Goal: Navigation & Orientation: Find specific page/section

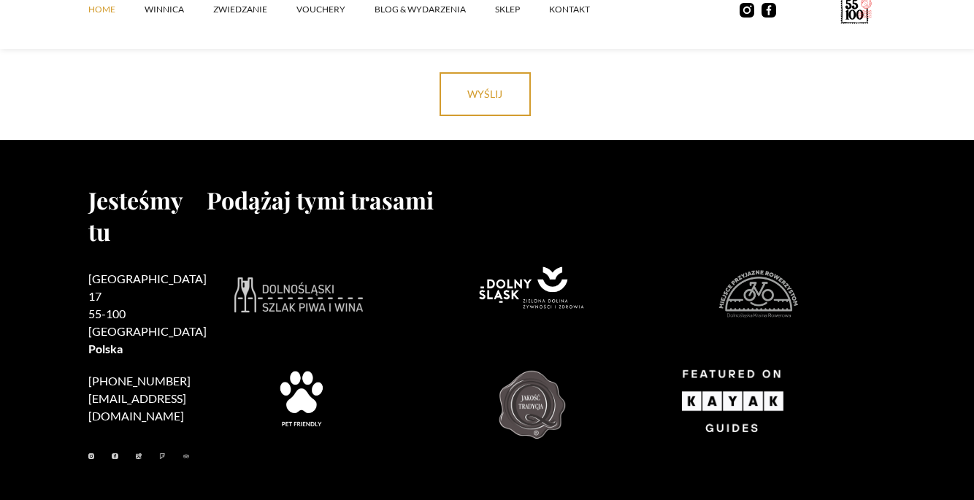
scroll to position [5985, 0]
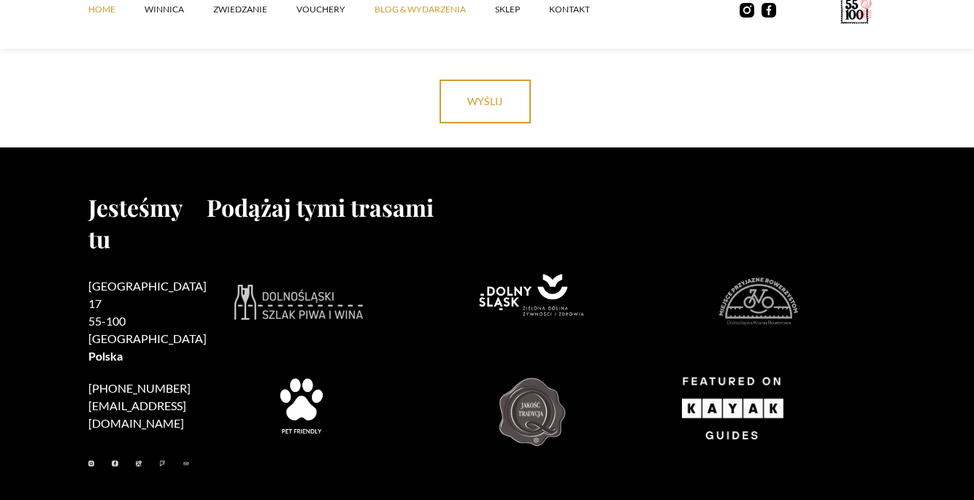
click at [411, 9] on link "Blog & Wydarzenia" at bounding box center [435, 10] width 121 height 44
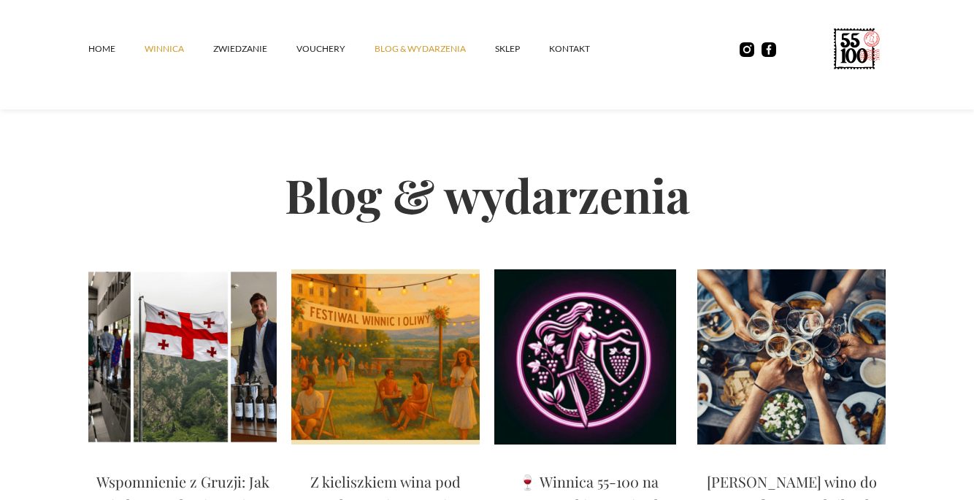
click at [175, 50] on link "winnica" at bounding box center [179, 49] width 69 height 44
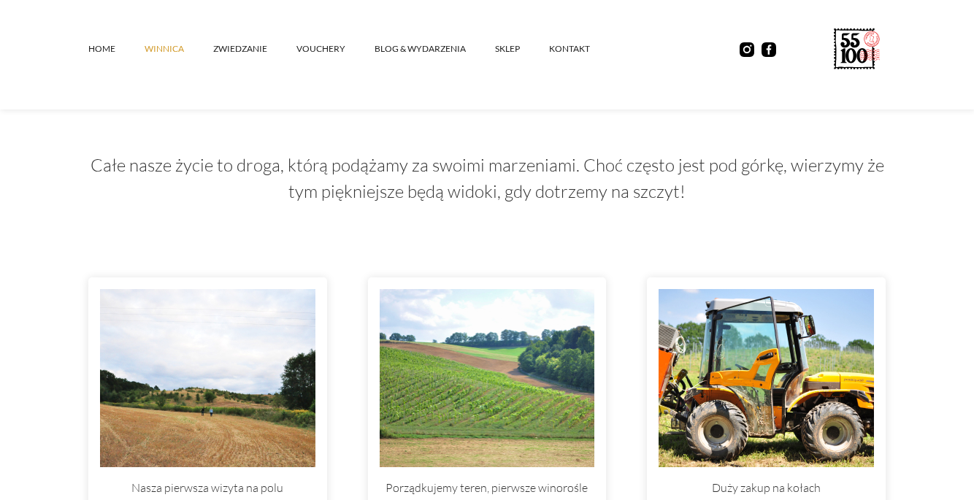
scroll to position [3855, 0]
